Goal: Entertainment & Leisure: Consume media (video, audio)

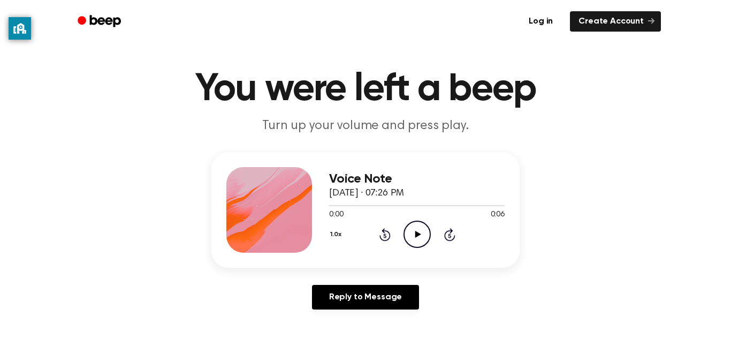
click at [416, 232] on icon at bounding box center [418, 234] width 6 height 7
click at [428, 241] on circle at bounding box center [417, 234] width 26 height 26
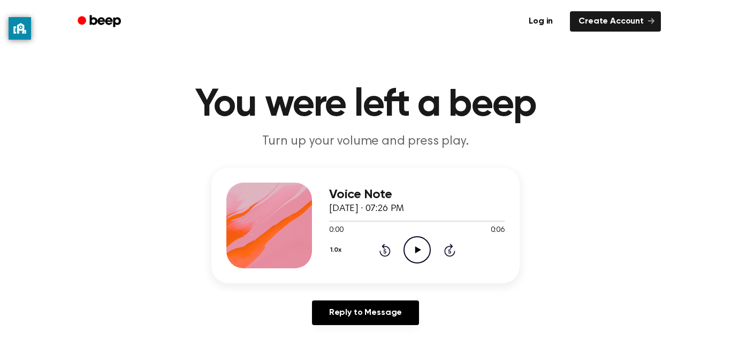
click at [405, 252] on icon "Play Audio" at bounding box center [416, 249] width 27 height 27
click at [424, 263] on icon "Play Audio" at bounding box center [416, 249] width 27 height 27
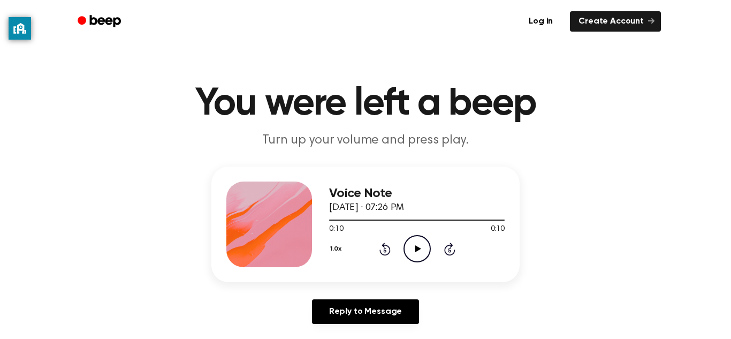
scroll to position [2, 0]
click at [416, 245] on icon "Play Audio" at bounding box center [416, 247] width 27 height 27
click at [414, 248] on icon "Play Audio" at bounding box center [416, 247] width 27 height 27
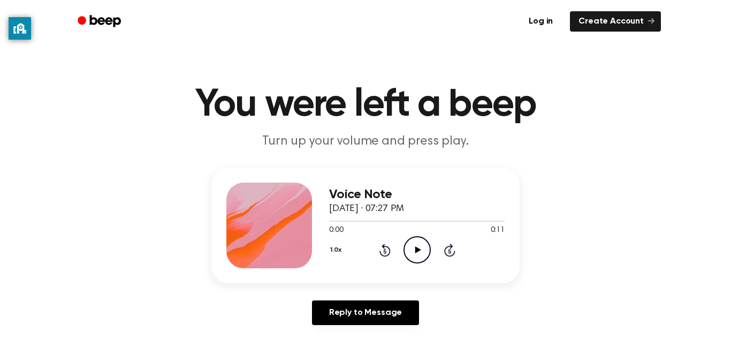
click at [412, 248] on icon "Play Audio" at bounding box center [416, 249] width 27 height 27
click at [417, 250] on icon "Pause Audio" at bounding box center [416, 249] width 27 height 27
click at [385, 251] on icon at bounding box center [384, 251] width 3 height 4
click at [432, 248] on div "1.0x Rewind 5 seconds Play Audio Skip 5 seconds" at bounding box center [417, 249] width 176 height 27
click at [418, 254] on icon "Play Audio" at bounding box center [416, 249] width 27 height 27
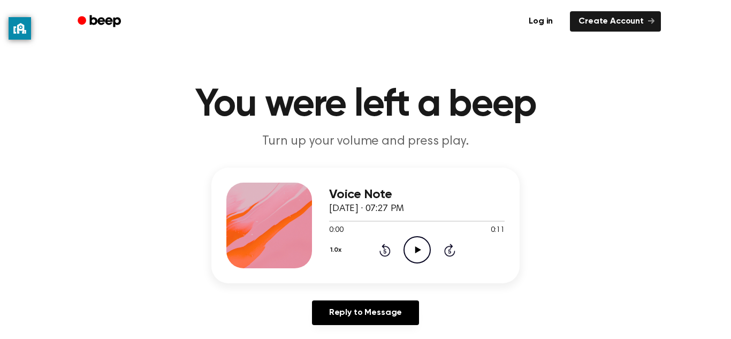
click at [405, 241] on icon "Play Audio" at bounding box center [416, 249] width 27 height 27
click at [416, 254] on icon "Play Audio" at bounding box center [416, 249] width 27 height 27
click at [384, 248] on icon at bounding box center [384, 249] width 11 height 13
click at [382, 251] on icon "Rewind 5 seconds" at bounding box center [385, 250] width 12 height 14
click at [421, 255] on icon "Play Audio" at bounding box center [416, 249] width 27 height 27
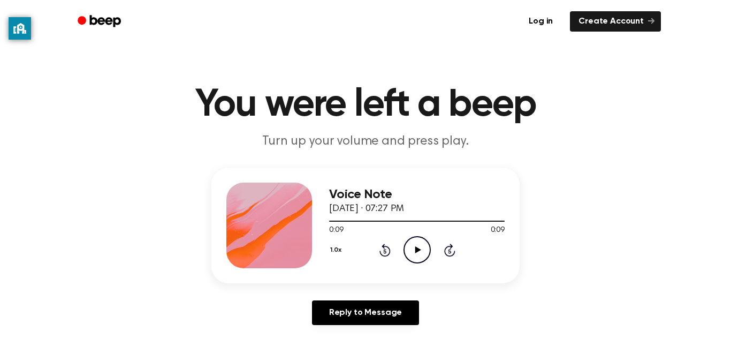
click at [419, 256] on icon "Play Audio" at bounding box center [416, 249] width 27 height 27
click at [445, 250] on icon at bounding box center [449, 249] width 11 height 13
click at [416, 253] on icon "Play Audio" at bounding box center [416, 249] width 27 height 27
click at [385, 251] on icon at bounding box center [384, 251] width 3 height 4
click at [355, 239] on div "1.0x Rewind 5 seconds Pause Audio Skip 5 seconds" at bounding box center [417, 249] width 176 height 27
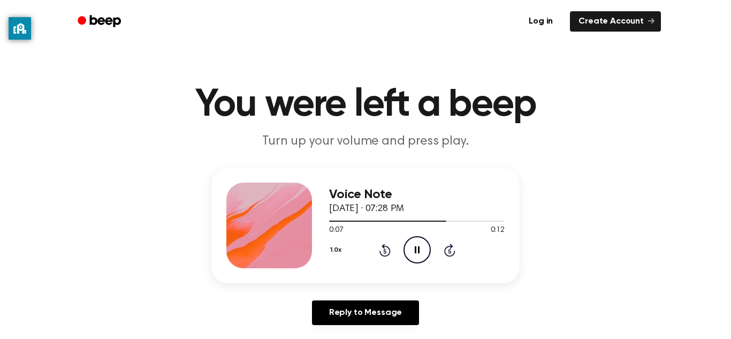
click at [385, 255] on icon "Rewind 5 seconds" at bounding box center [385, 250] width 12 height 14
click at [385, 251] on icon at bounding box center [384, 251] width 3 height 4
click at [402, 258] on div "1.0x Rewind 5 seconds Pause Audio Skip 5 seconds" at bounding box center [417, 249] width 176 height 27
click at [385, 252] on icon "Rewind 5 seconds" at bounding box center [385, 250] width 12 height 14
click at [412, 257] on icon "Play Audio" at bounding box center [416, 249] width 27 height 27
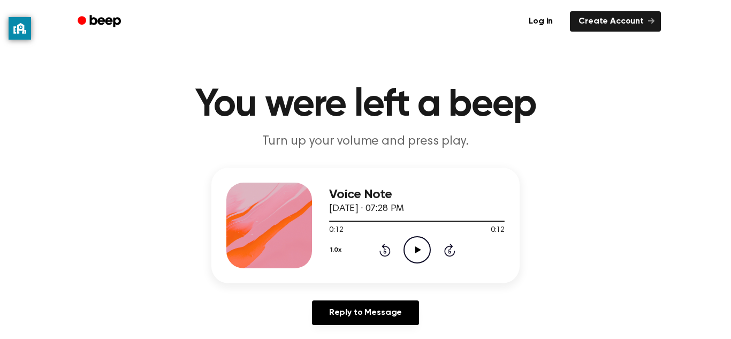
click at [422, 257] on icon "Play Audio" at bounding box center [416, 249] width 27 height 27
click at [415, 249] on icon at bounding box center [417, 249] width 5 height 7
click at [405, 273] on div "Voice Note [DATE] · 07:28 PM 0:00 0:12 Your browser does not support the [objec…" at bounding box center [365, 225] width 308 height 116
click at [418, 255] on icon "Play Audio" at bounding box center [416, 249] width 27 height 27
click at [431, 262] on div "1.0x Rewind 5 seconds Play Audio Skip 5 seconds" at bounding box center [417, 249] width 176 height 27
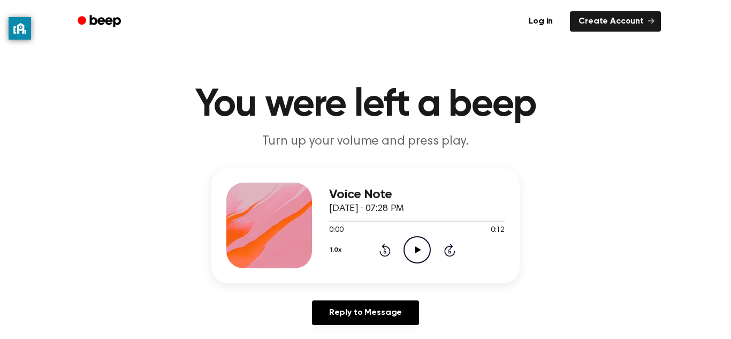
click at [444, 254] on icon "Skip 5 seconds" at bounding box center [450, 250] width 12 height 14
click at [385, 251] on icon at bounding box center [384, 251] width 3 height 4
click at [415, 249] on icon "Play Audio" at bounding box center [416, 249] width 27 height 27
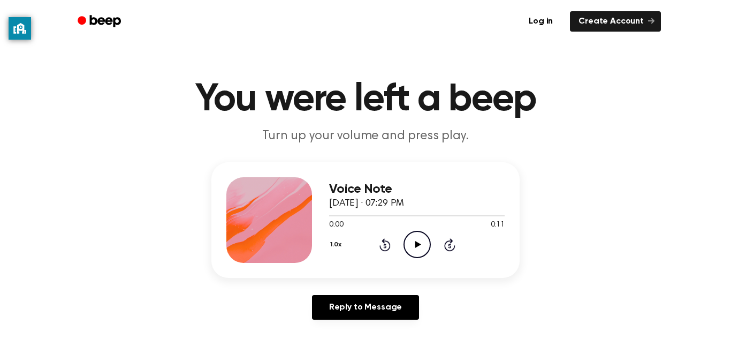
click at [408, 254] on icon "Play Audio" at bounding box center [416, 244] width 27 height 27
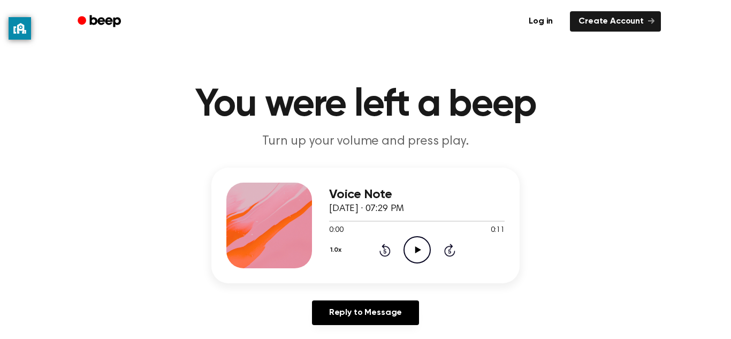
click at [420, 249] on icon at bounding box center [418, 249] width 6 height 7
click at [415, 241] on icon "Play Audio" at bounding box center [416, 249] width 27 height 27
click at [411, 245] on icon "Play Audio" at bounding box center [416, 249] width 27 height 27
click at [418, 250] on icon at bounding box center [418, 249] width 6 height 7
click at [420, 264] on div "Voice Note [DATE] · 07:31 PM 0:00 0:14 Your browser does not support the [objec…" at bounding box center [417, 225] width 176 height 86
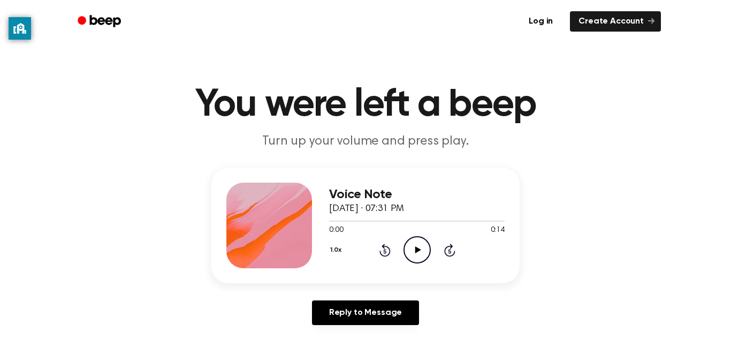
click at [420, 250] on icon at bounding box center [418, 249] width 6 height 7
click at [415, 253] on icon "Play Audio" at bounding box center [416, 249] width 27 height 27
